Goal: Task Accomplishment & Management: Complete application form

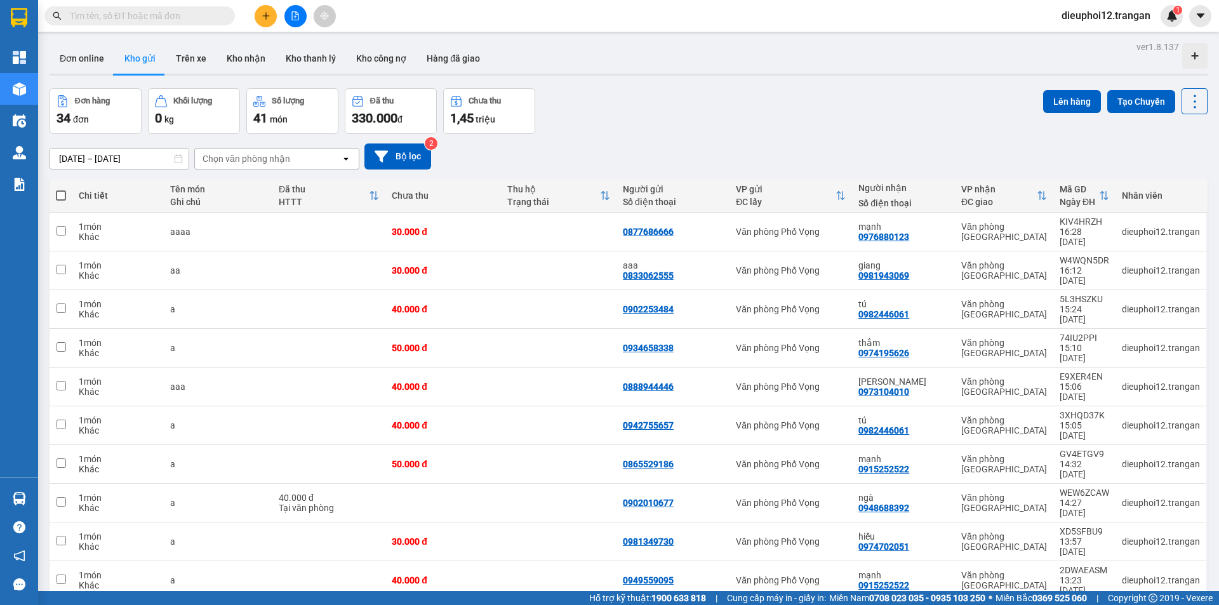
click at [263, 13] on icon "plus" at bounding box center [265, 15] width 9 height 9
click at [300, 43] on div "Tạo đơn hàng" at bounding box center [315, 48] width 55 height 14
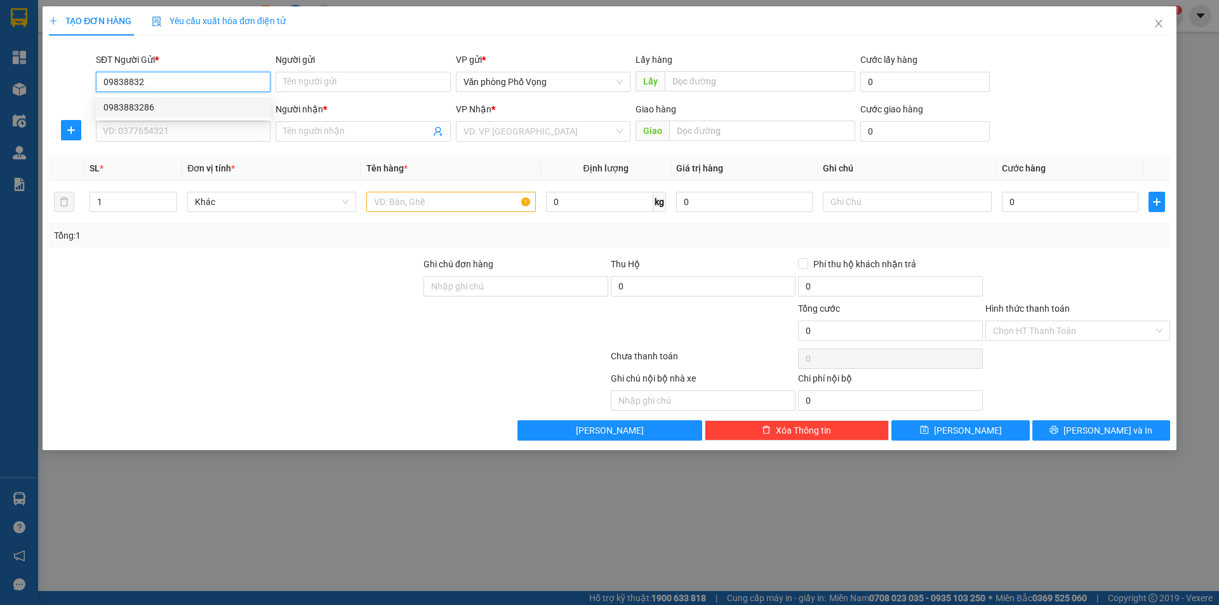
click at [144, 113] on div "0983883286" at bounding box center [182, 107] width 159 height 14
type input "0983883286"
type input "0975207777"
type input "[GEOGRAPHIC_DATA]"
type input "70.000"
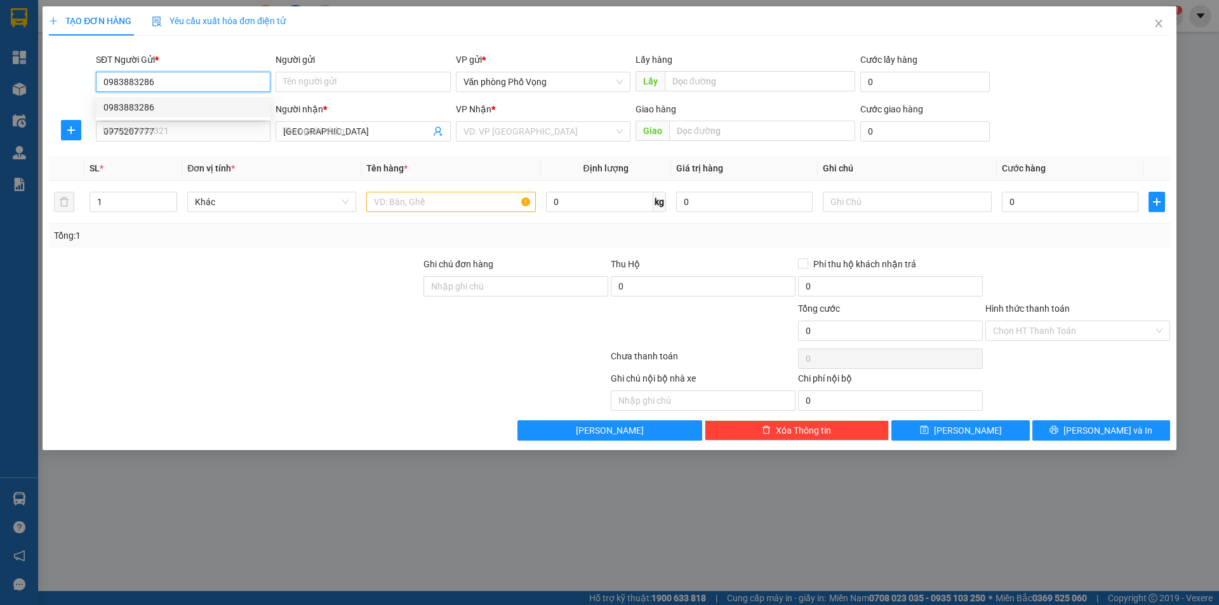
type input "70.000"
type input "0983883286"
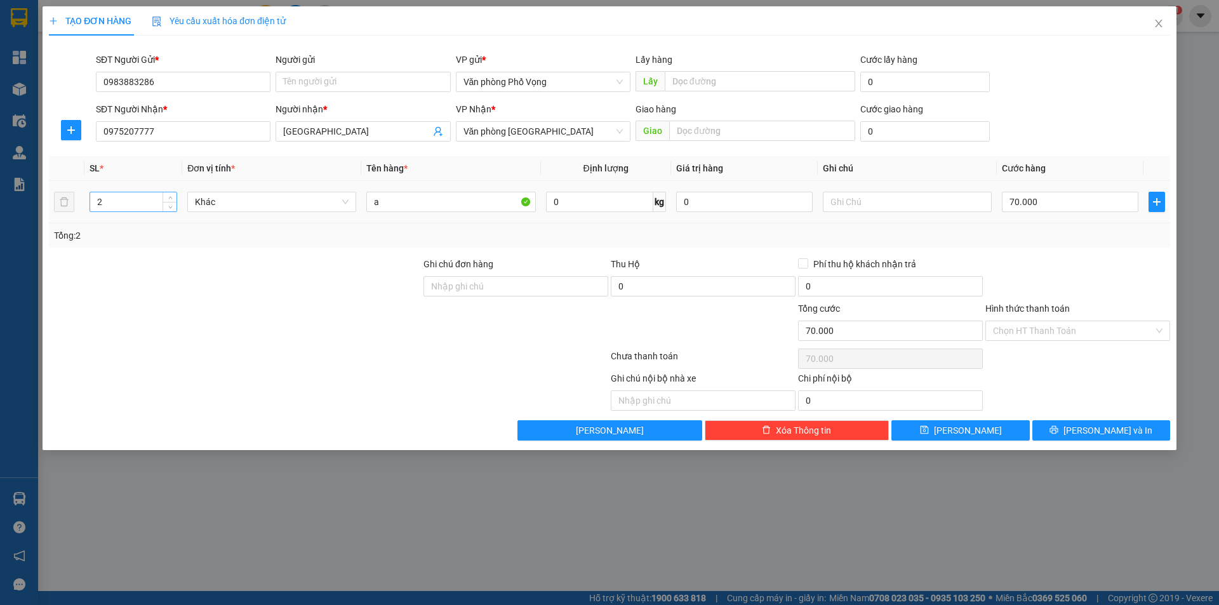
click at [136, 206] on input "2" at bounding box center [133, 201] width 86 height 19
type input "1"
click at [1045, 188] on td "70.000" at bounding box center [1069, 202] width 147 height 43
click at [1027, 211] on input "70.000" at bounding box center [1070, 202] width 136 height 20
type input "4"
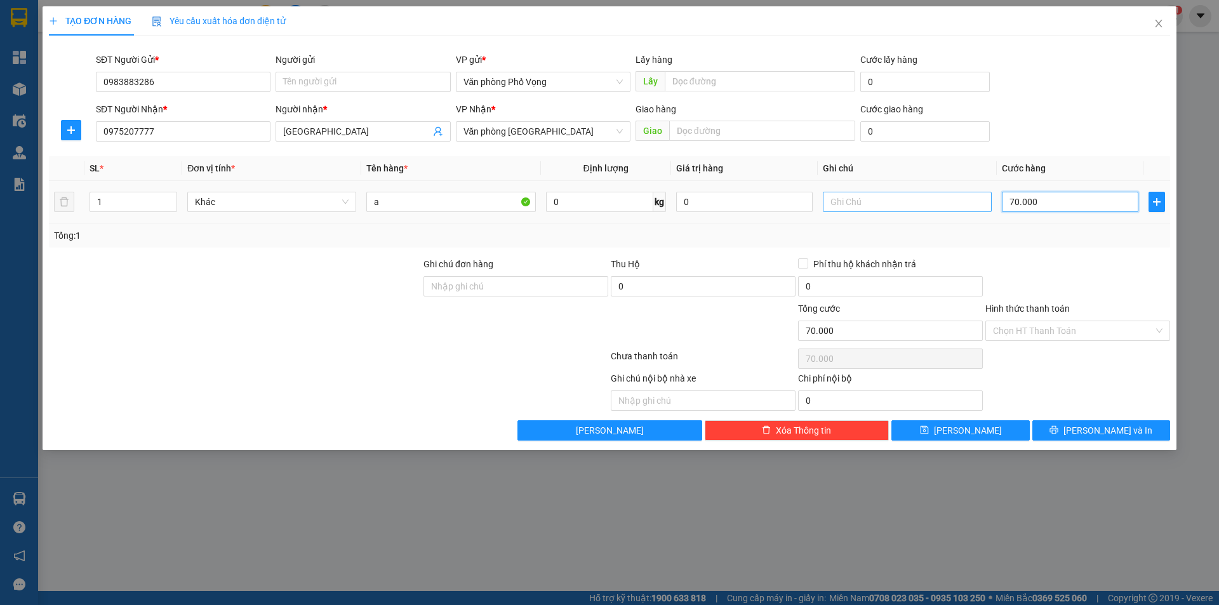
type input "4"
type input "40"
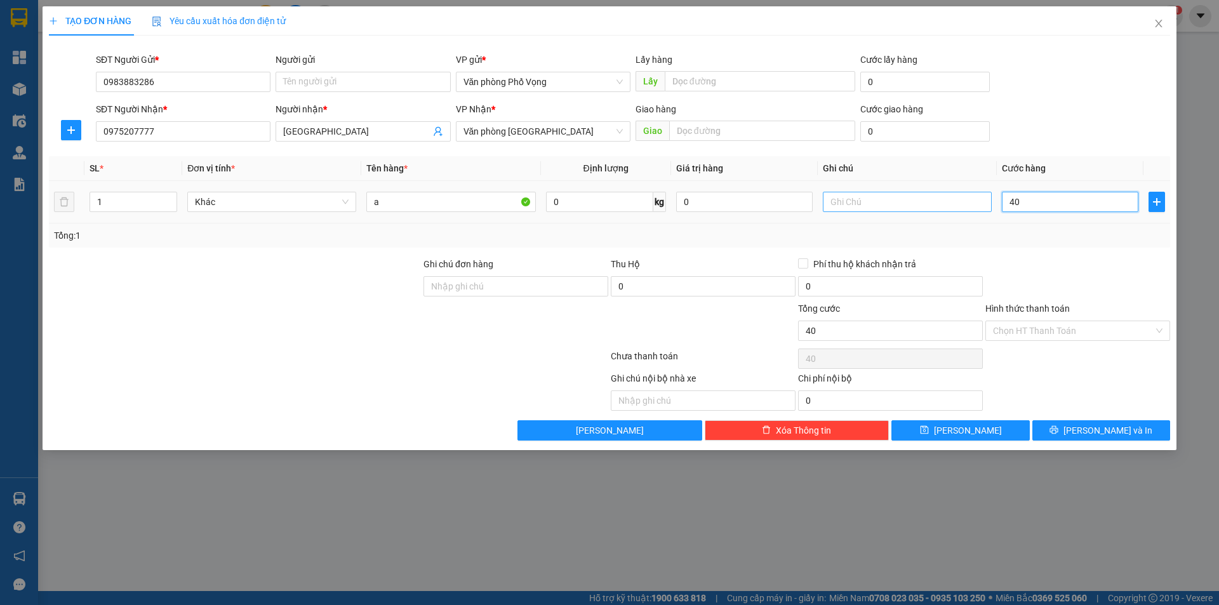
type input "400"
type input "4.000"
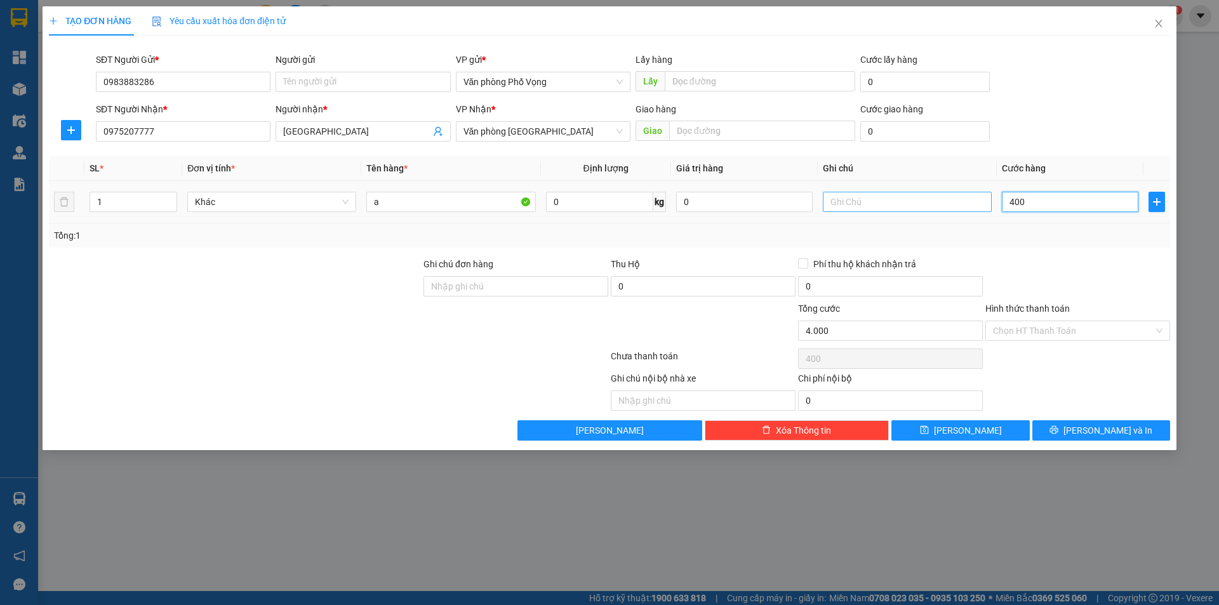
type input "4.000"
type input "40.000"
click at [1120, 428] on span "[PERSON_NAME] và In" at bounding box center [1107, 430] width 89 height 14
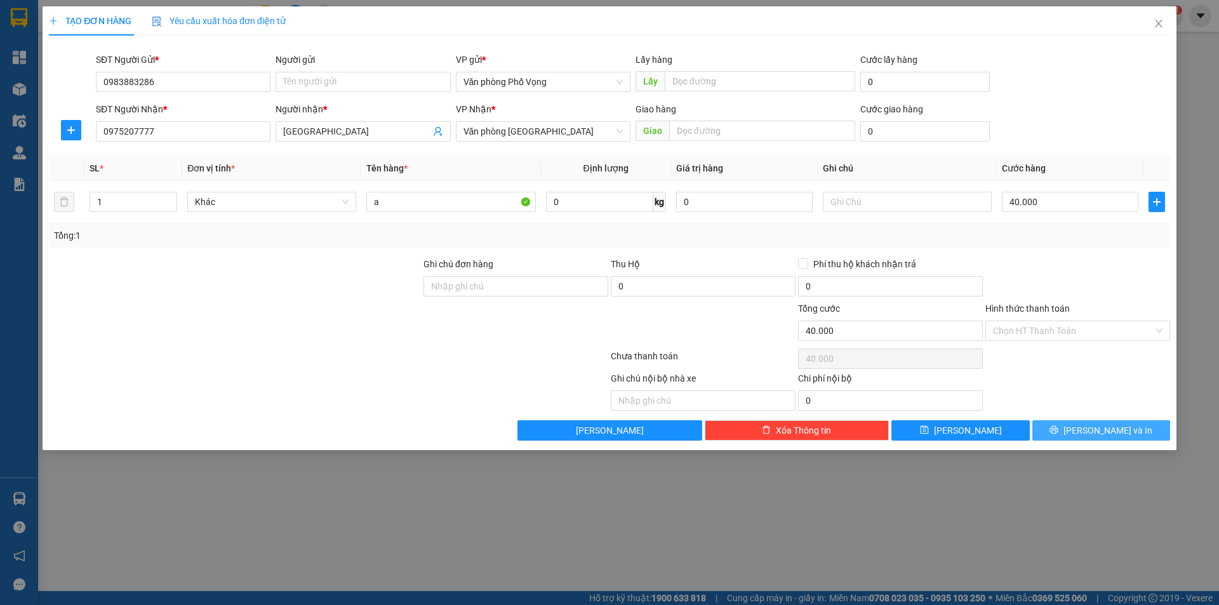
click at [1120, 428] on span "[PERSON_NAME] và In" at bounding box center [1107, 430] width 89 height 14
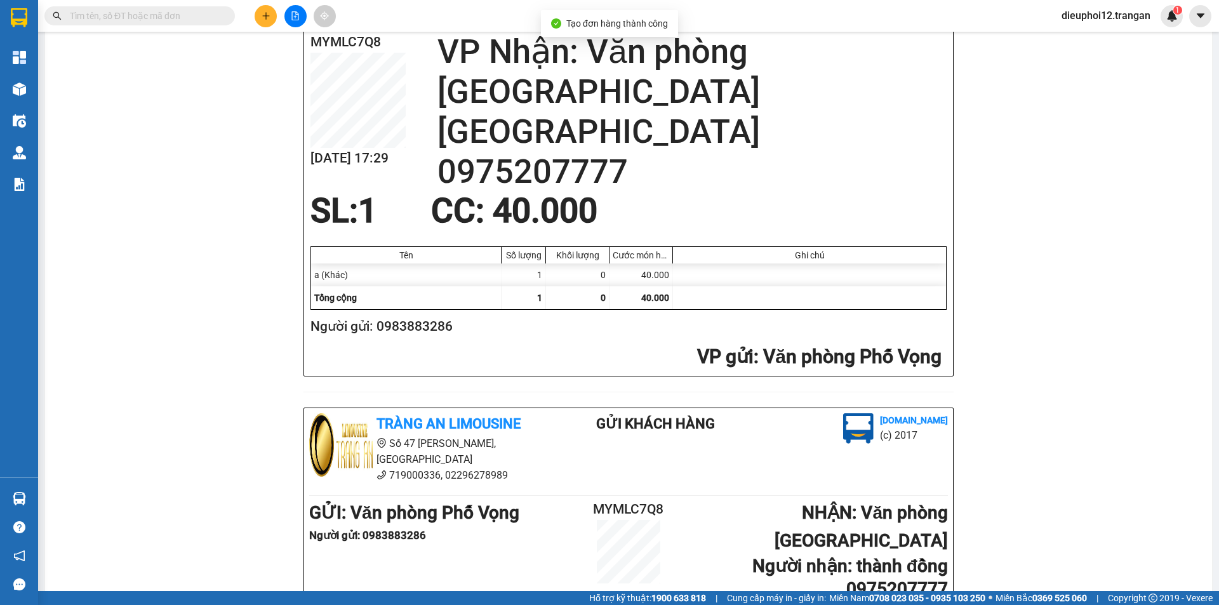
scroll to position [371, 0]
